Goal: Task Accomplishment & Management: Manage account settings

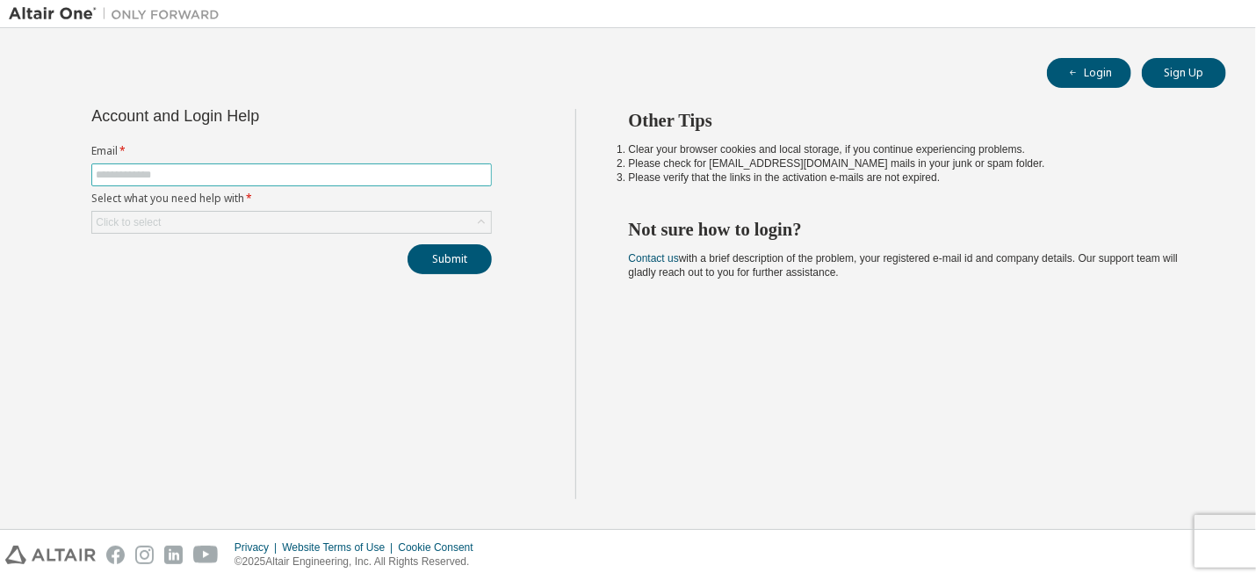
click at [235, 175] on input "text" at bounding box center [292, 175] width 392 height 14
type input "**********"
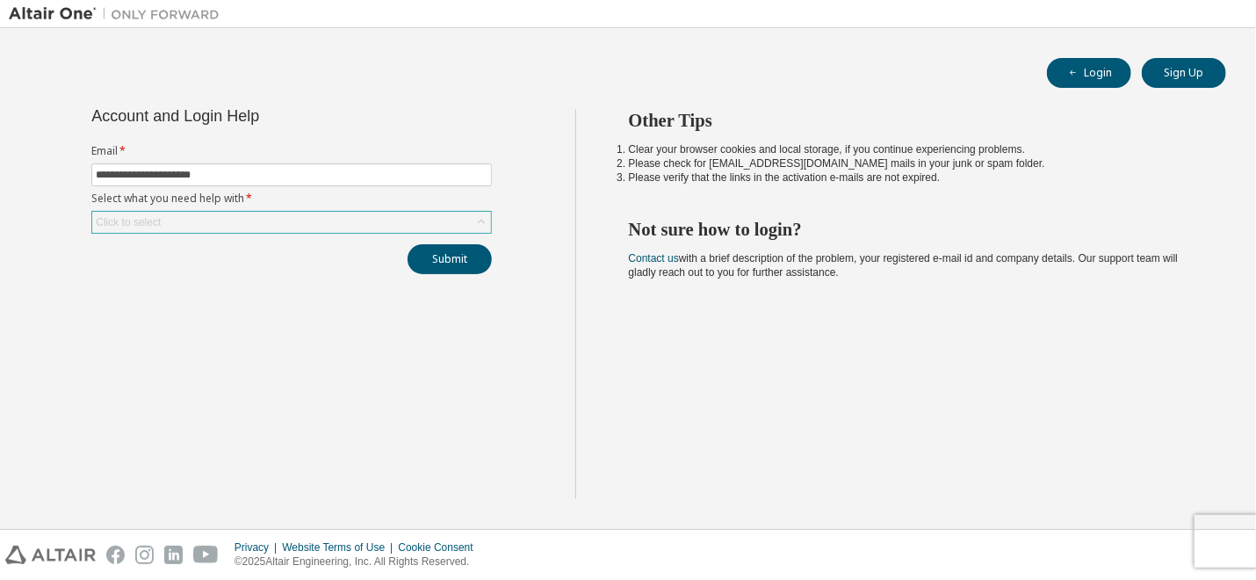
click at [482, 219] on icon at bounding box center [482, 222] width 18 height 18
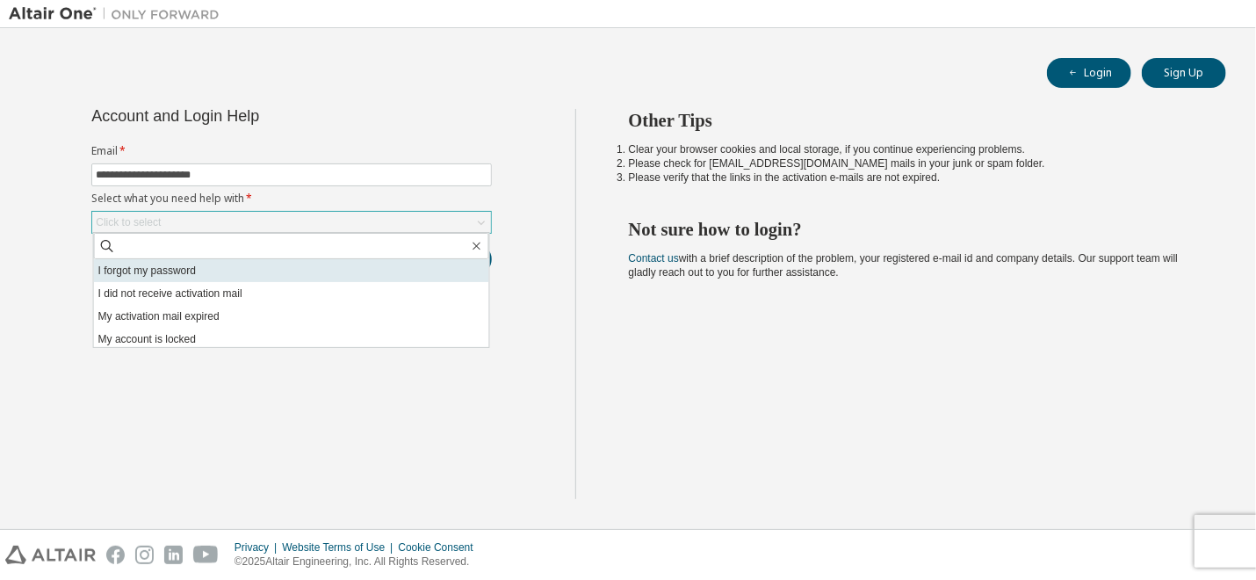
click at [167, 270] on li "I forgot my password" at bounding box center [291, 270] width 395 height 23
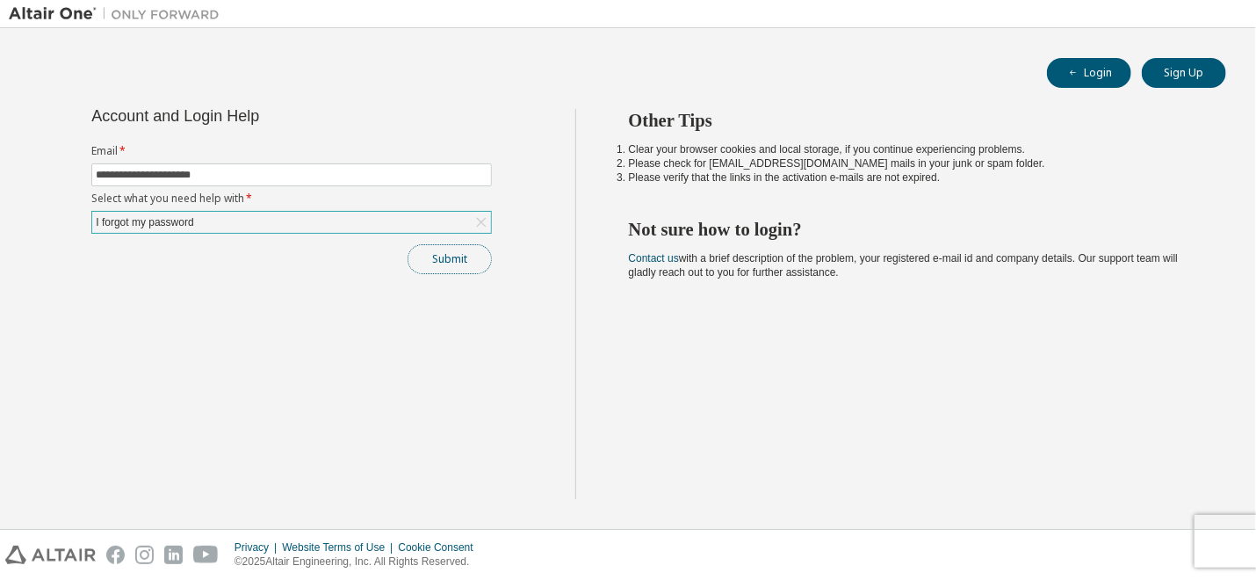
click at [449, 259] on button "Submit" at bounding box center [450, 259] width 84 height 30
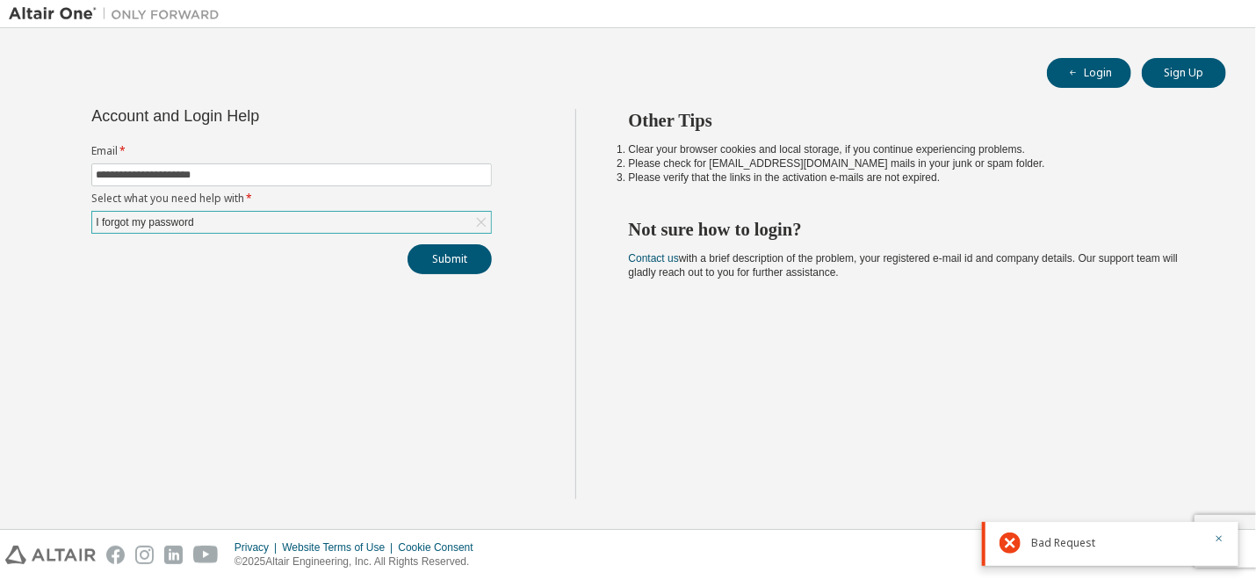
click at [1033, 550] on div "Bad Request" at bounding box center [1117, 542] width 172 height 21
click at [1005, 538] on icon at bounding box center [1010, 542] width 21 height 21
click at [1221, 545] on button "button" at bounding box center [1219, 540] width 11 height 16
click at [975, 428] on div "Other Tips Clear your browser cookies and local storage, if you continue experi…" at bounding box center [911, 304] width 673 height 390
click at [309, 219] on div "I forgot my password" at bounding box center [291, 222] width 399 height 21
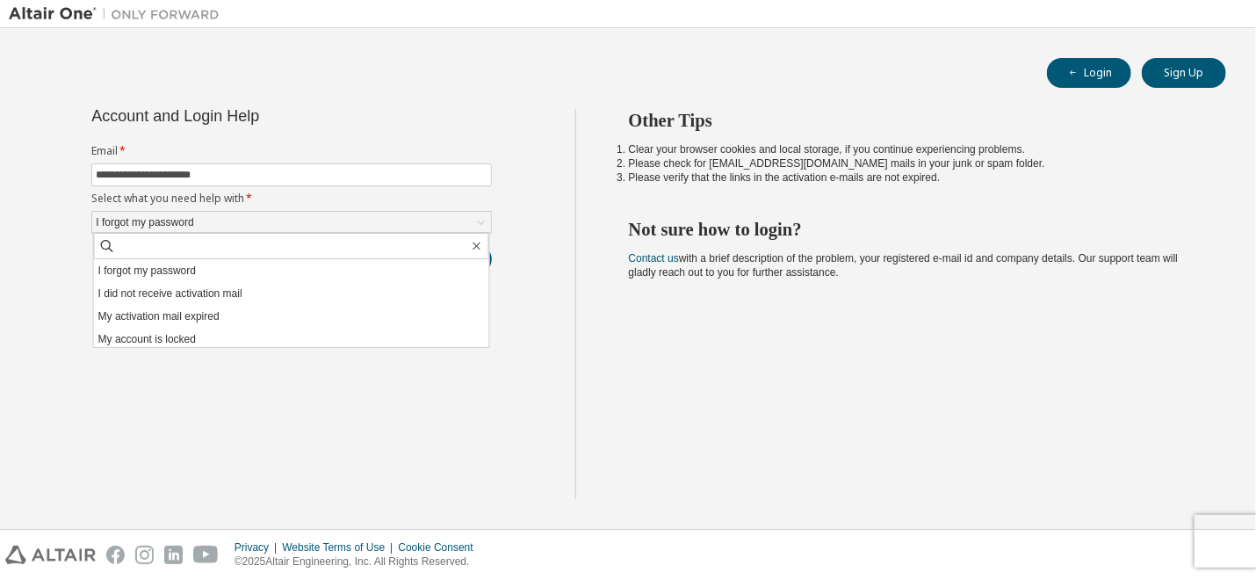
click at [521, 305] on div "**********" at bounding box center [292, 304] width 567 height 390
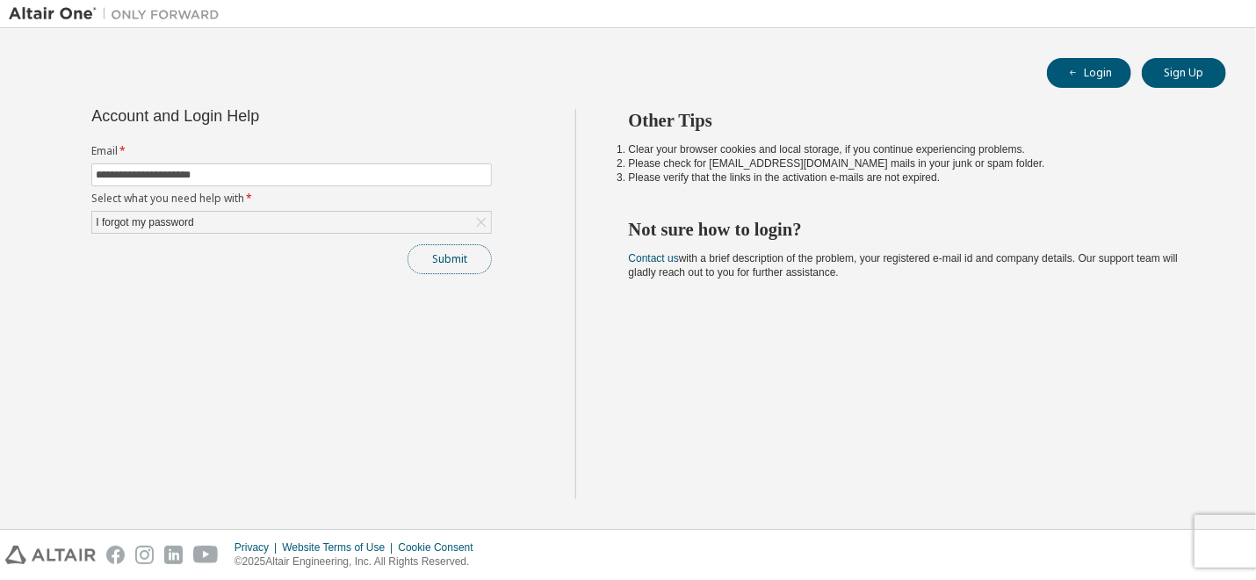
click at [436, 268] on button "Submit" at bounding box center [450, 259] width 84 height 30
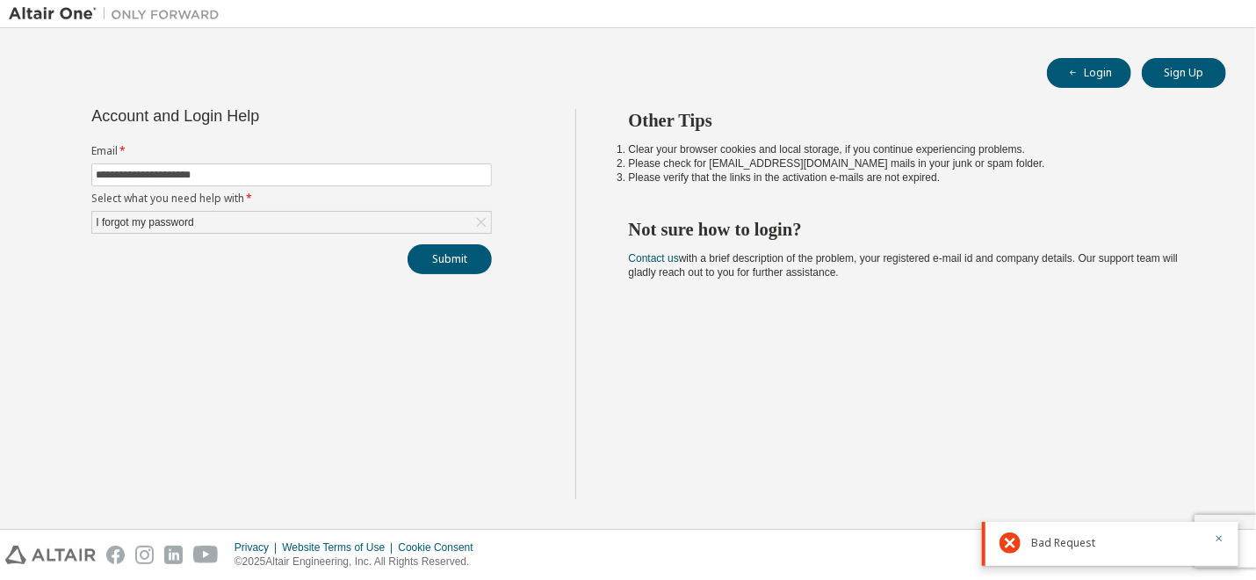
click at [1091, 551] on div "Bad Request" at bounding box center [1117, 542] width 172 height 21
click at [1030, 539] on div at bounding box center [1016, 542] width 32 height 21
click at [758, 424] on div "Other Tips Clear your browser cookies and local storage, if you continue experi…" at bounding box center [911, 304] width 673 height 390
click at [1083, 70] on button "Login" at bounding box center [1089, 73] width 84 height 30
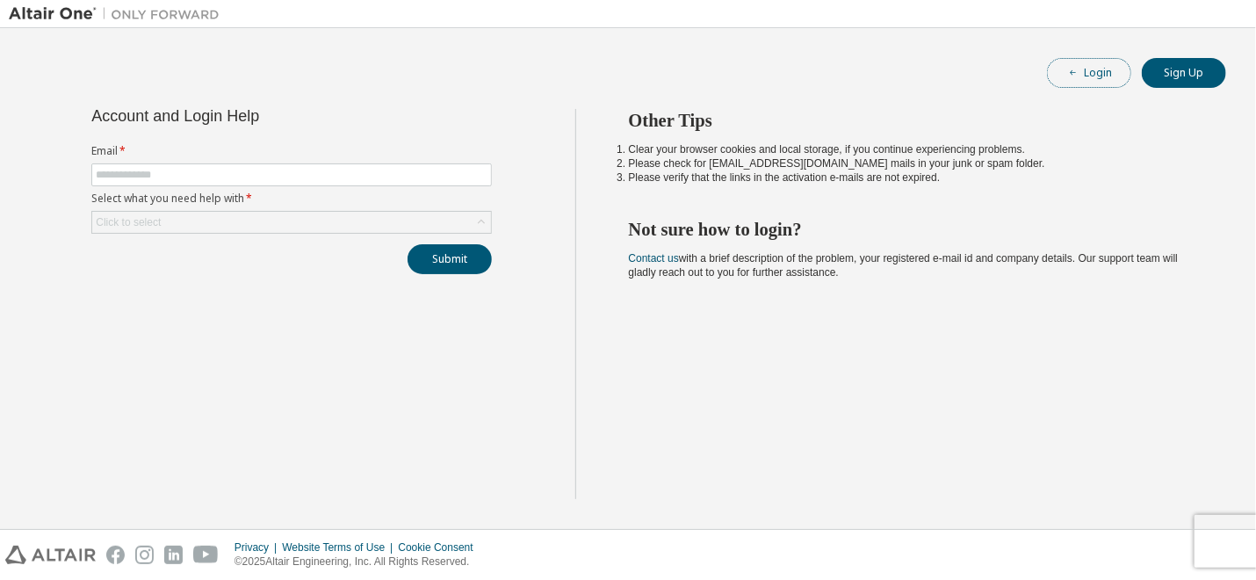
click at [1093, 76] on button "Login" at bounding box center [1089, 73] width 84 height 30
click at [218, 173] on input "text" at bounding box center [292, 175] width 392 height 14
type input "**********"
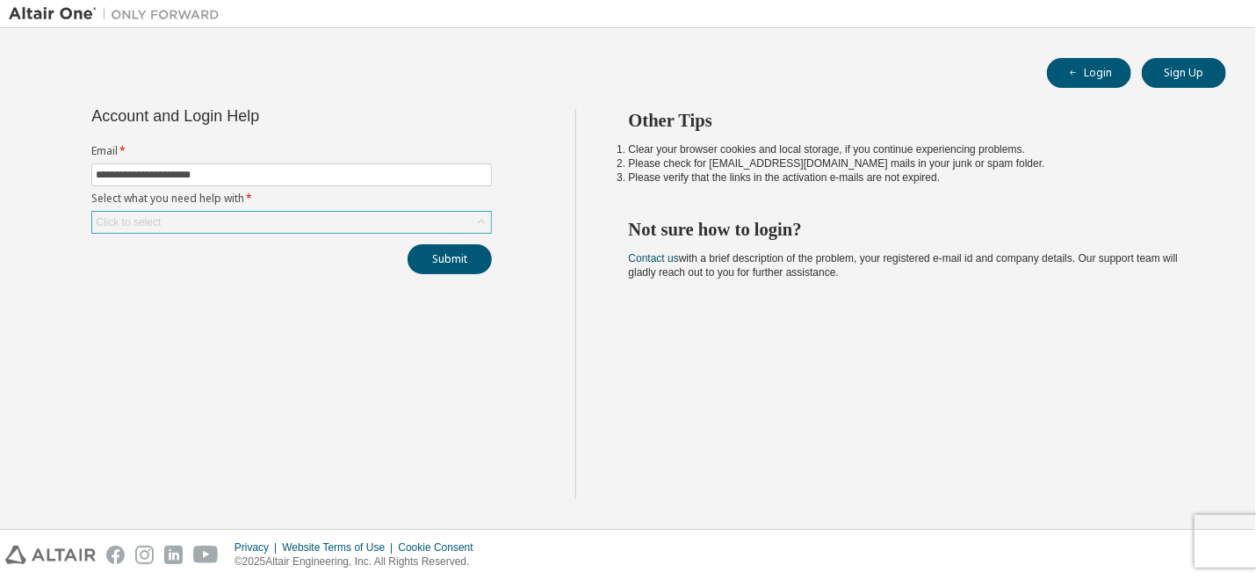
click at [191, 217] on div "Click to select" at bounding box center [291, 222] width 399 height 21
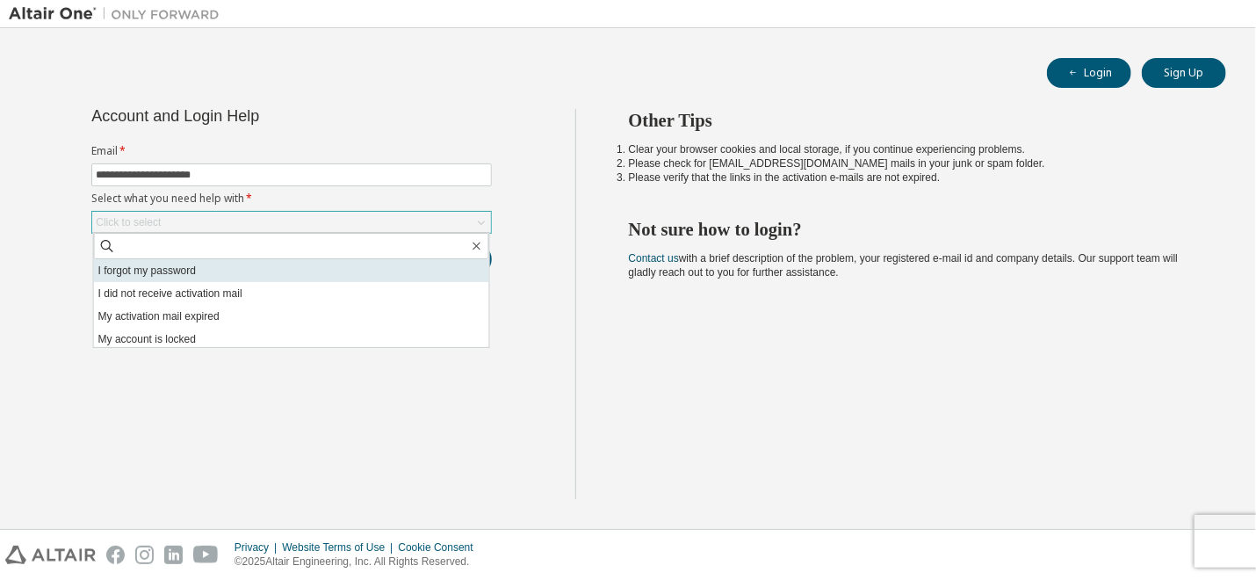
click at [149, 266] on li "I forgot my password" at bounding box center [291, 270] width 395 height 23
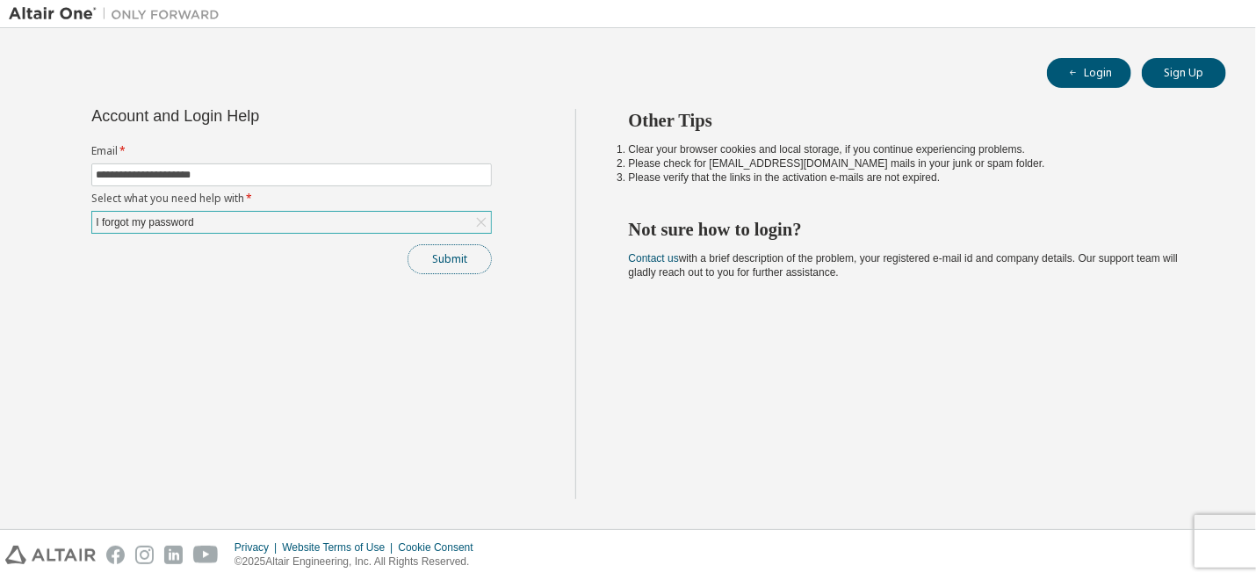
click at [467, 254] on button "Submit" at bounding box center [450, 259] width 84 height 30
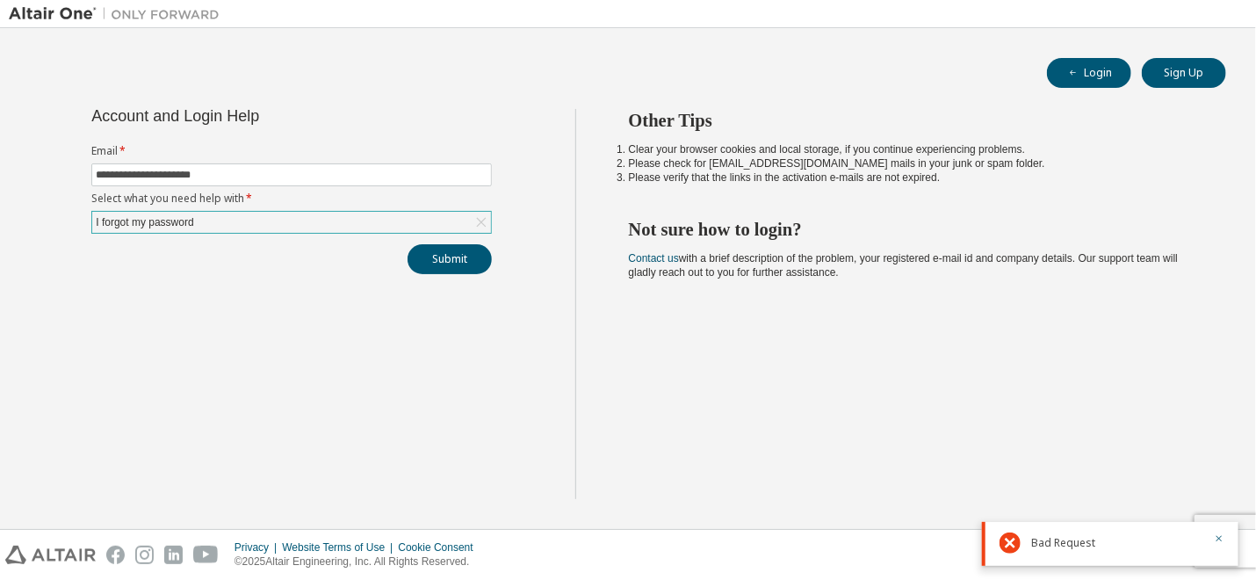
click at [1052, 538] on span "Bad Request" at bounding box center [1063, 543] width 64 height 14
click at [1044, 382] on div "Other Tips Clear your browser cookies and local storage, if you continue experi…" at bounding box center [911, 304] width 673 height 390
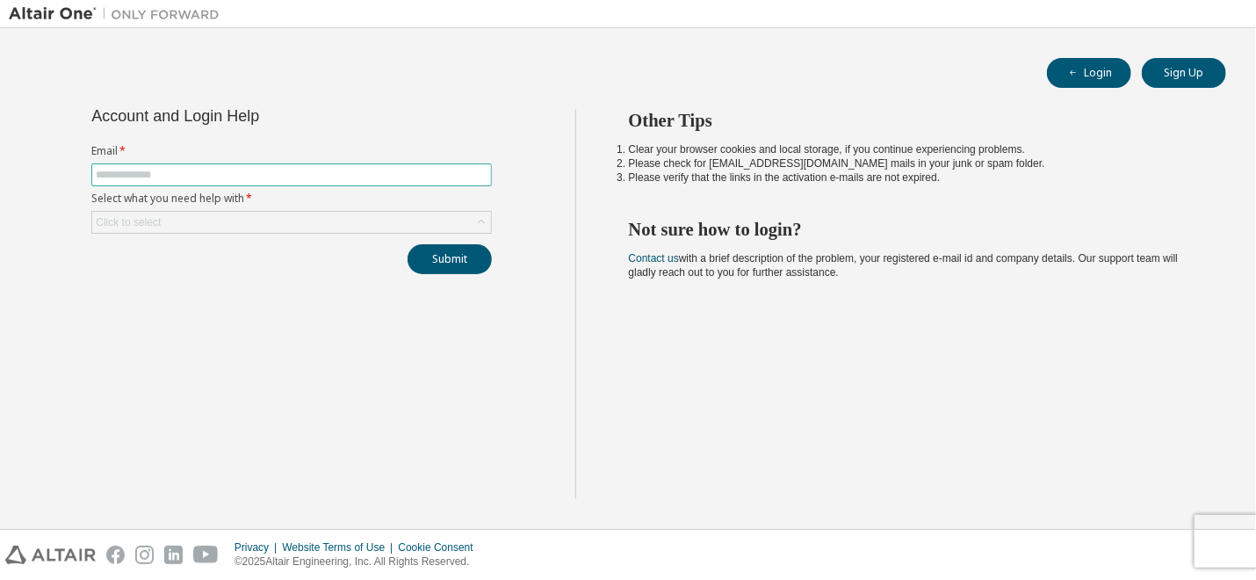
click at [185, 171] on input "text" at bounding box center [292, 175] width 392 height 14
type input "**********"
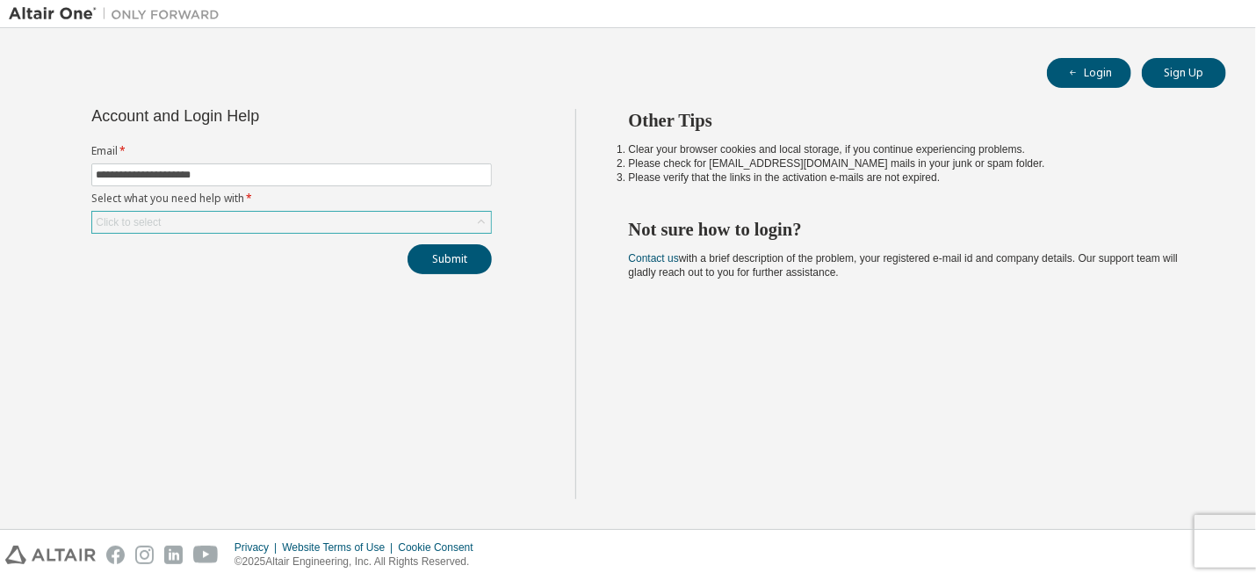
click at [478, 215] on icon at bounding box center [482, 222] width 18 height 18
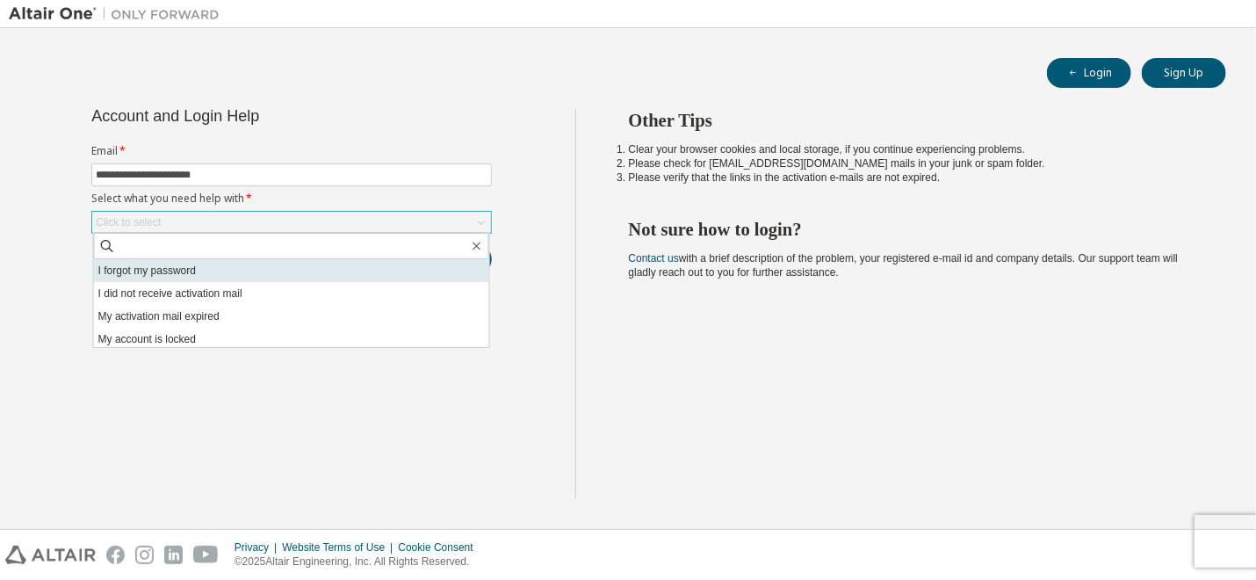
click at [147, 266] on li "I forgot my password" at bounding box center [291, 270] width 395 height 23
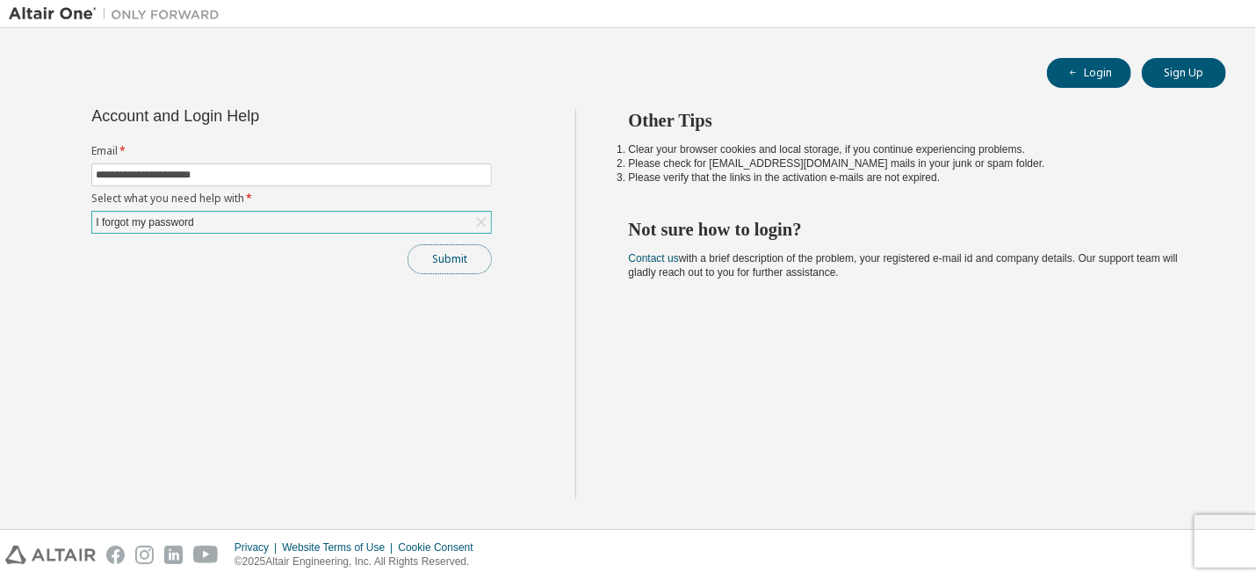
click at [429, 249] on button "Submit" at bounding box center [450, 259] width 84 height 30
